Goal: Transaction & Acquisition: Purchase product/service

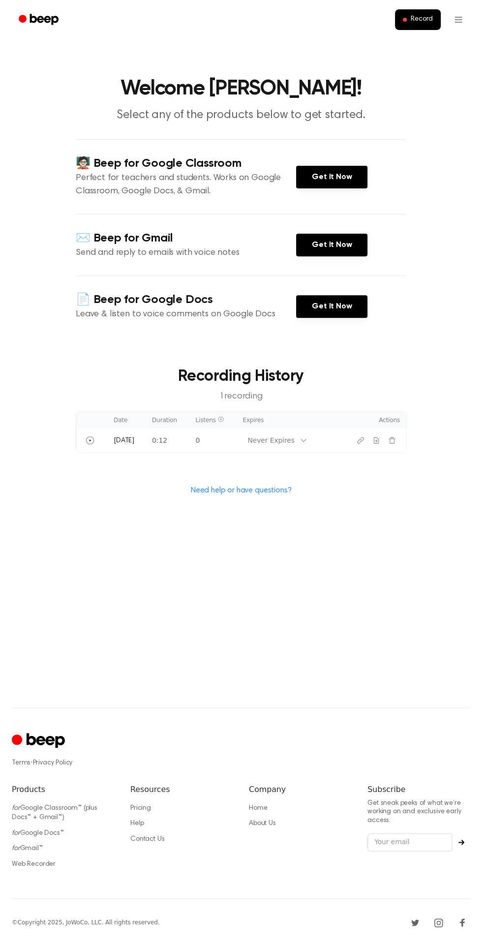
click at [422, 16] on span "Record" at bounding box center [422, 19] width 22 height 9
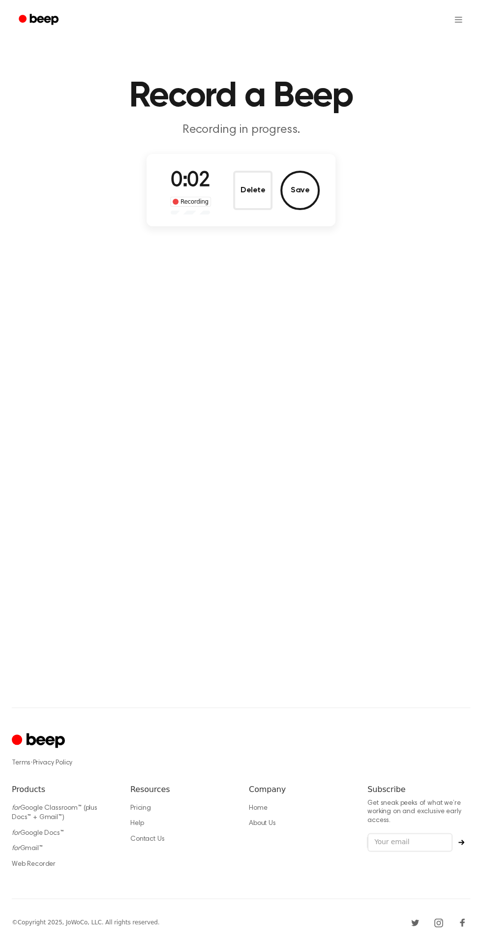
click at [259, 196] on button "Delete" at bounding box center [252, 190] width 39 height 39
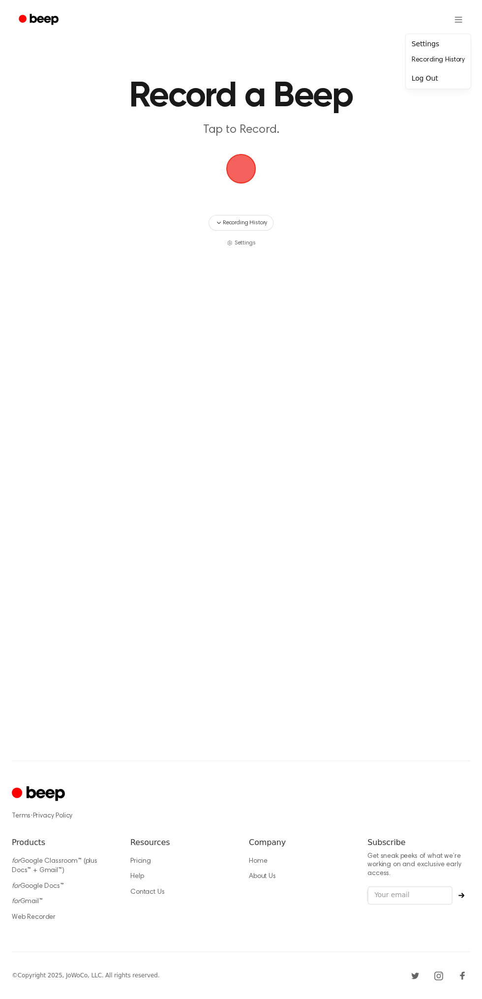
click at [458, 11] on html "Record a Beep Tap to Record. Recording History Settings ⚠️ We are experiencing …" at bounding box center [241, 499] width 482 height 999
click at [265, 230] on html "Record a Beep Tap to Record. Recording History Settings ⚠️ We are experiencing …" at bounding box center [241, 499] width 482 height 999
click at [248, 242] on span "Settings" at bounding box center [245, 243] width 21 height 9
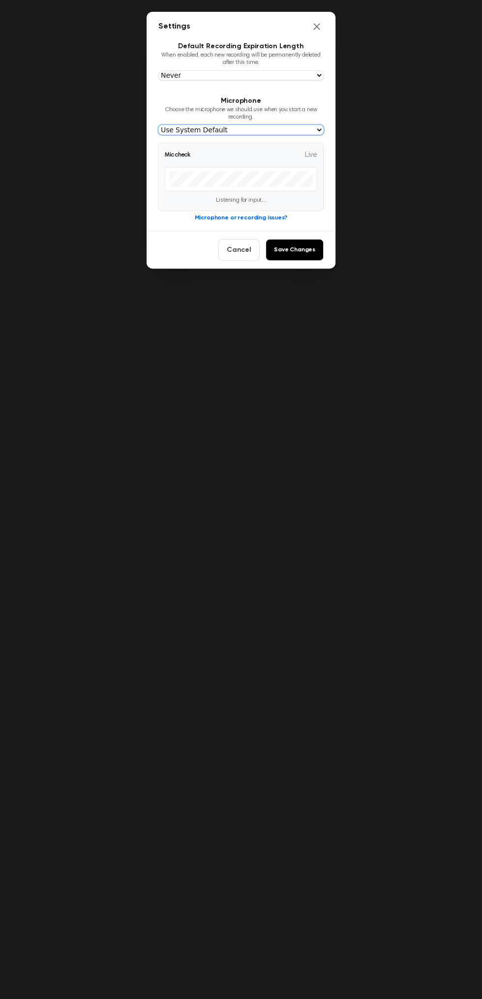
click at [299, 130] on select "Use System Default Default Speakerphone Headset earpiece" at bounding box center [240, 130] width 165 height 10
click at [237, 248] on button "Cancel" at bounding box center [238, 250] width 41 height 22
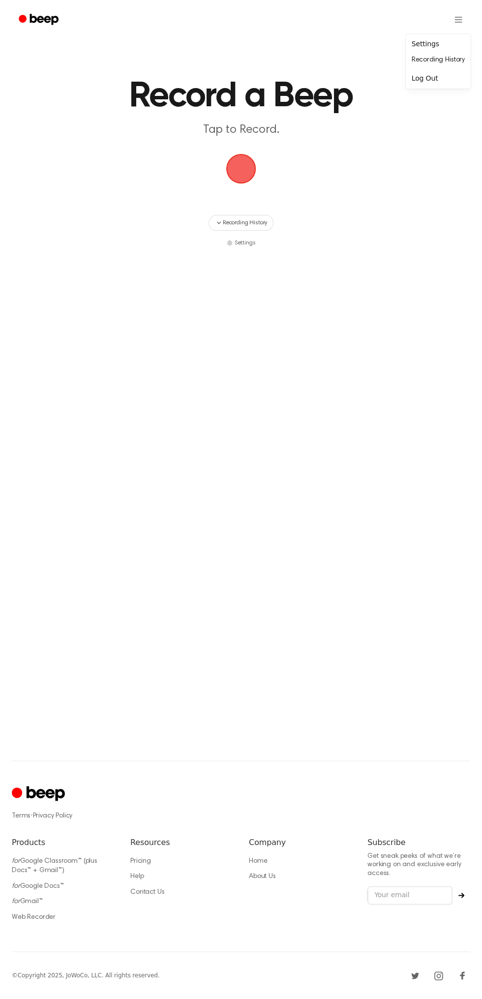
click at [458, 19] on html "Record a Beep Tap to Record. Recording History Settings ⚠️ We are experiencing …" at bounding box center [241, 499] width 482 height 999
click at [51, 926] on html "Record a Beep Tap to Record. Recording History Settings ⚠️ We are experiencing …" at bounding box center [241, 499] width 482 height 999
click at [43, 931] on div "Terms · Privacy Policy Products for Google Classroom™ (plus Docs™ + Gmail™) for…" at bounding box center [241, 855] width 458 height 191
click at [41, 900] on link "for Gmail™" at bounding box center [27, 901] width 31 height 7
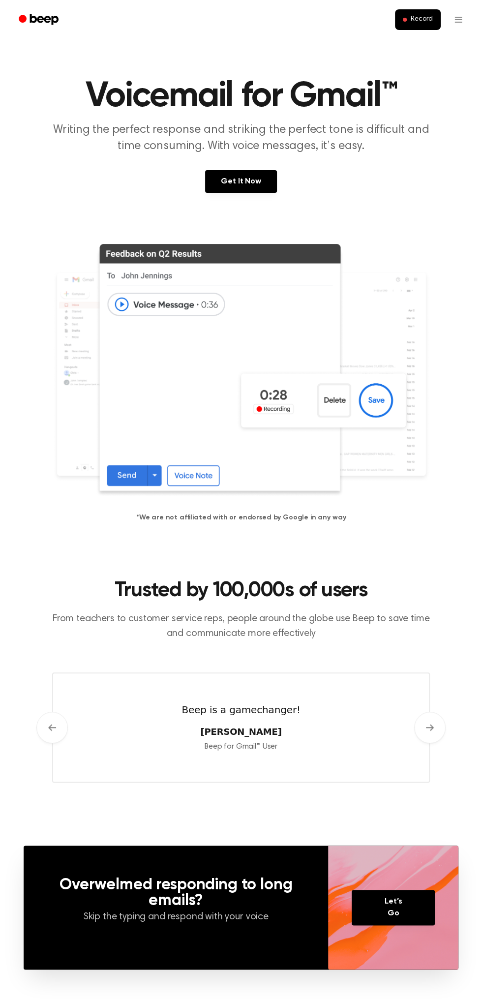
click at [256, 184] on link "Get It Now" at bounding box center [240, 181] width 71 height 23
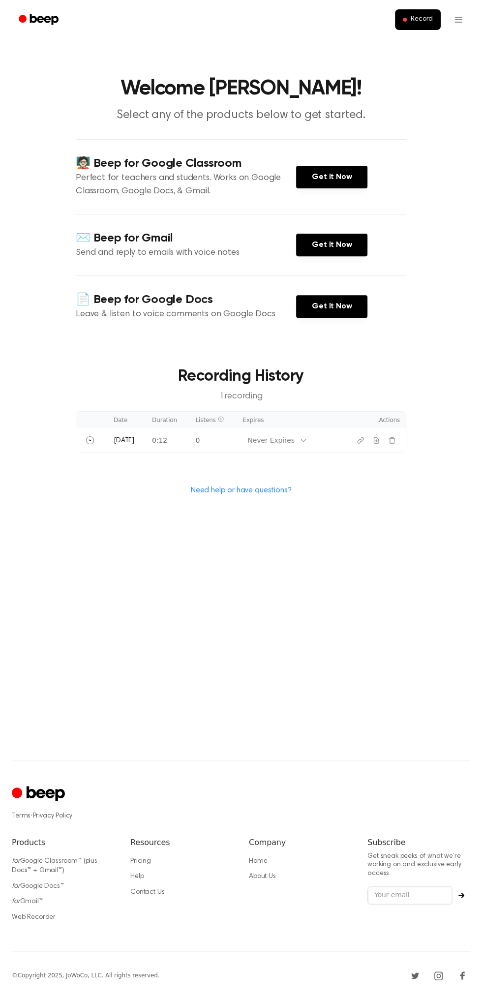
click at [338, 306] on link "Get It Now" at bounding box center [331, 306] width 71 height 23
